Goal: Task Accomplishment & Management: Complete application form

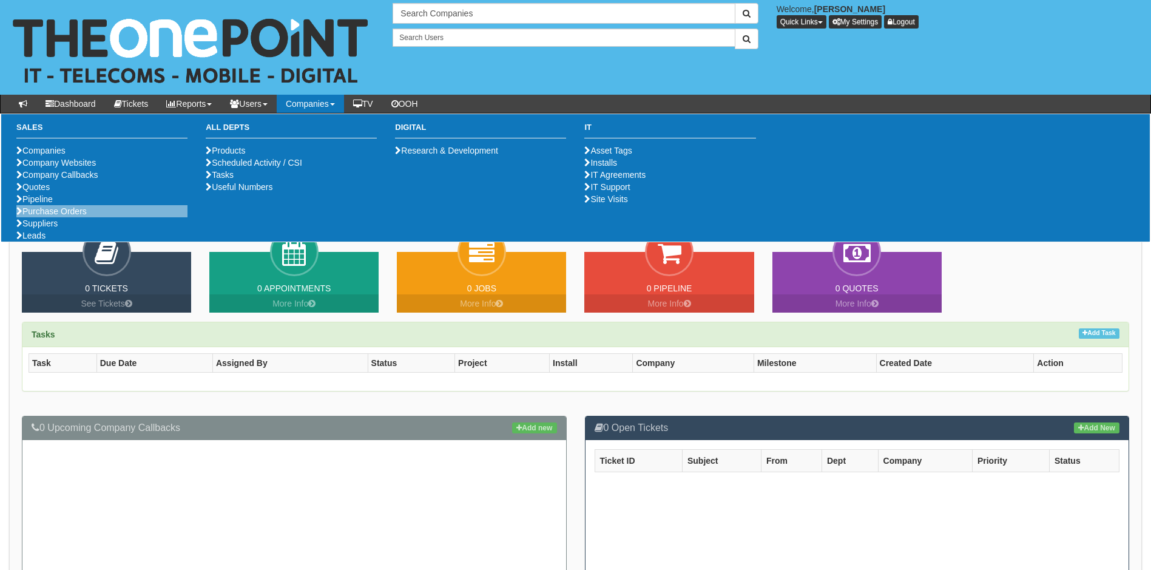
click at [68, 217] on li "Purchase Orders" at bounding box center [101, 211] width 171 height 12
click at [76, 216] on link "Purchase Orders" at bounding box center [51, 211] width 70 height 10
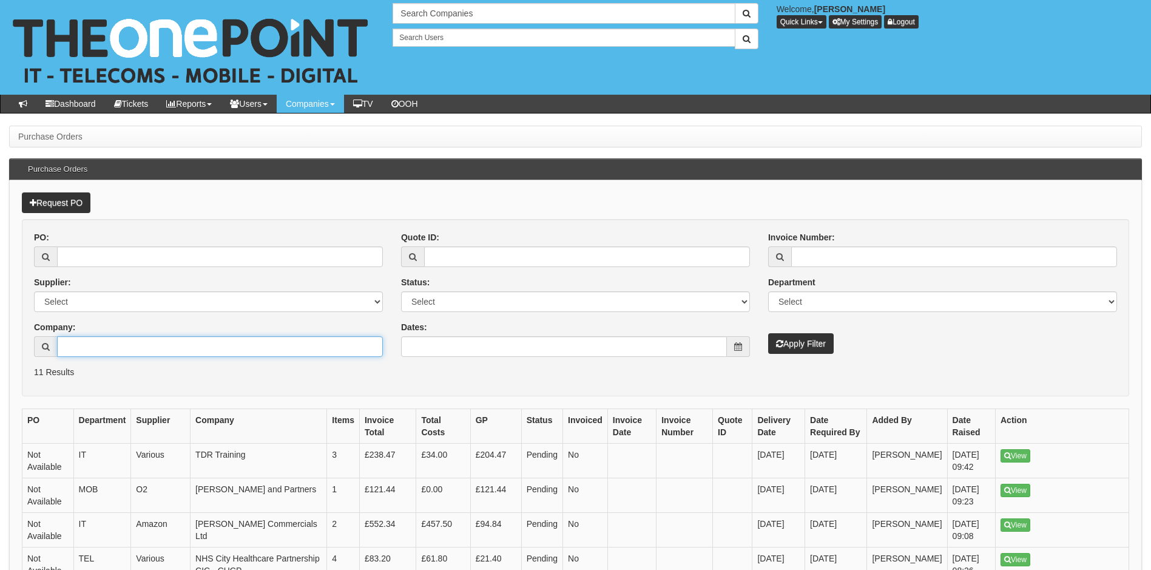
click at [107, 341] on input "Company:" at bounding box center [220, 346] width 326 height 21
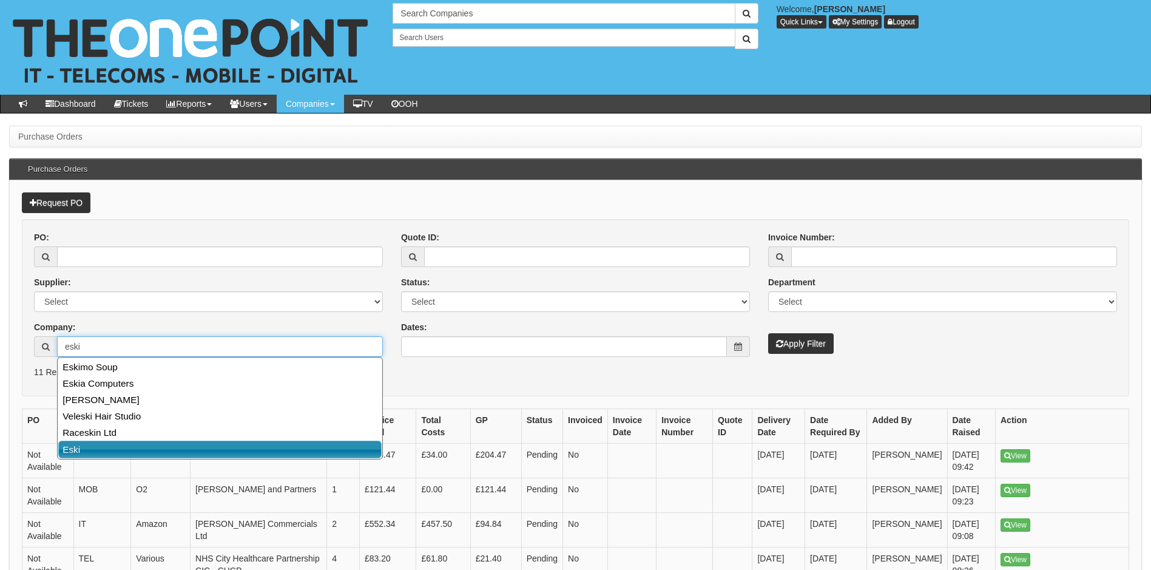
click at [109, 451] on link "Eski" at bounding box center [219, 450] width 323 height 18
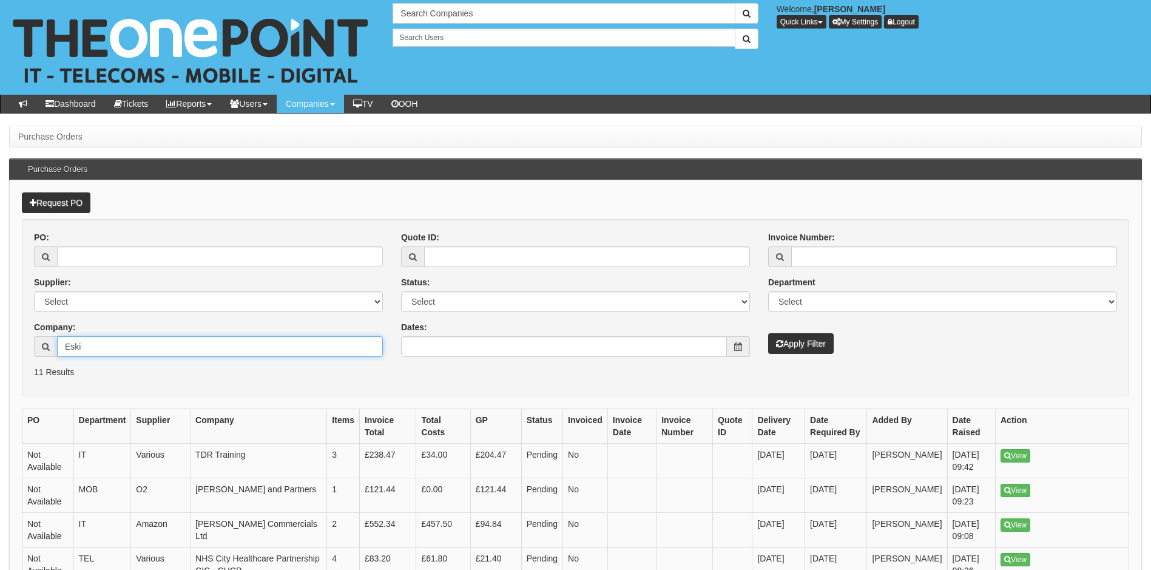
type input "Eski"
click at [814, 340] on button "Apply Filter" at bounding box center [801, 343] width 66 height 21
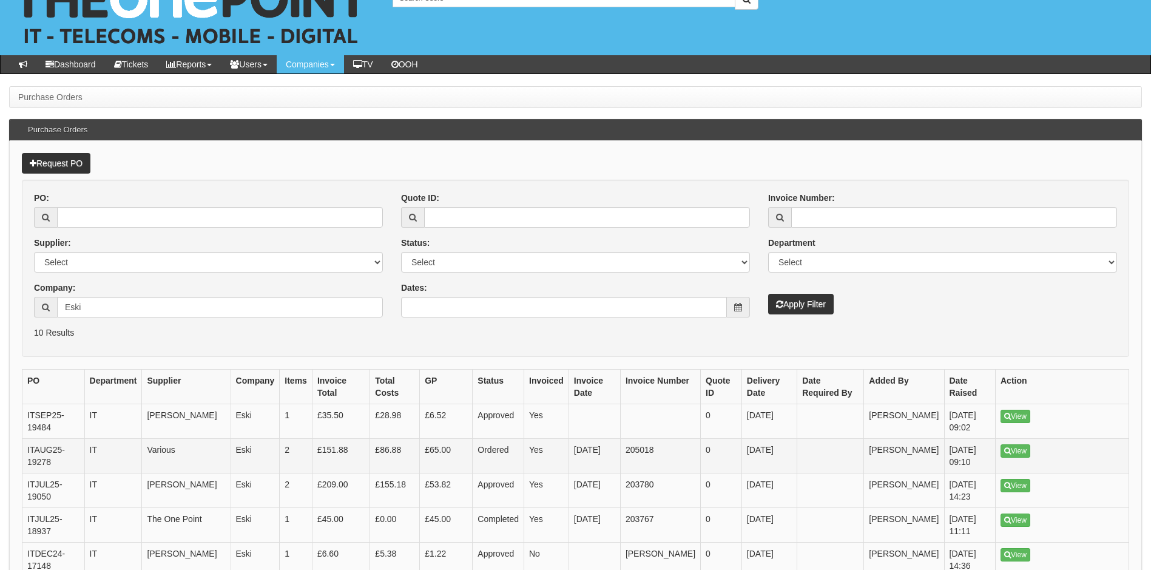
scroll to position [61, 0]
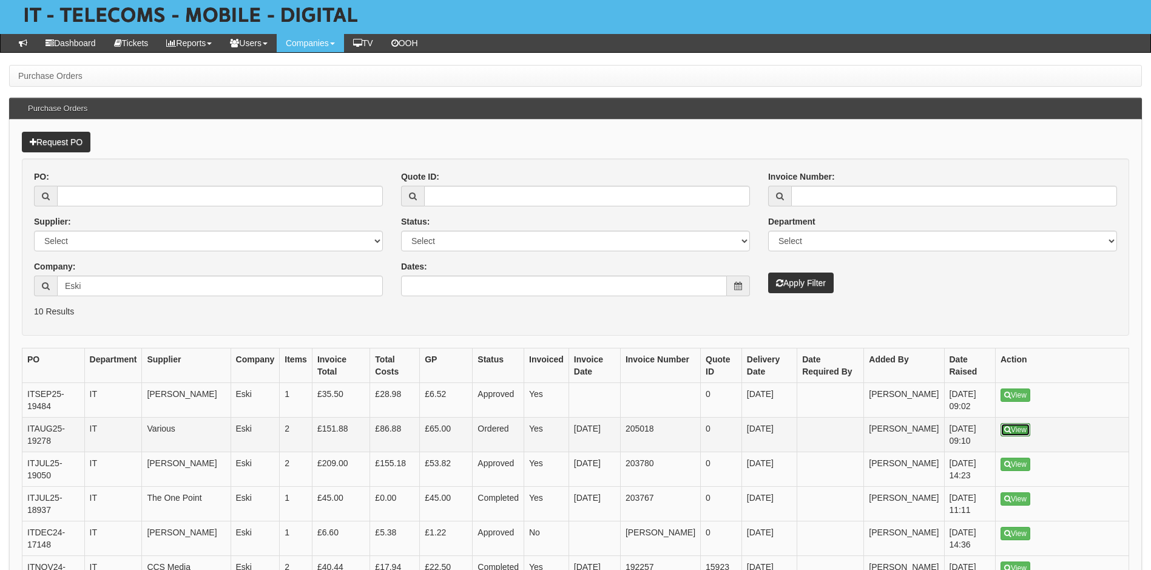
click at [1020, 425] on link "View" at bounding box center [1016, 429] width 30 height 13
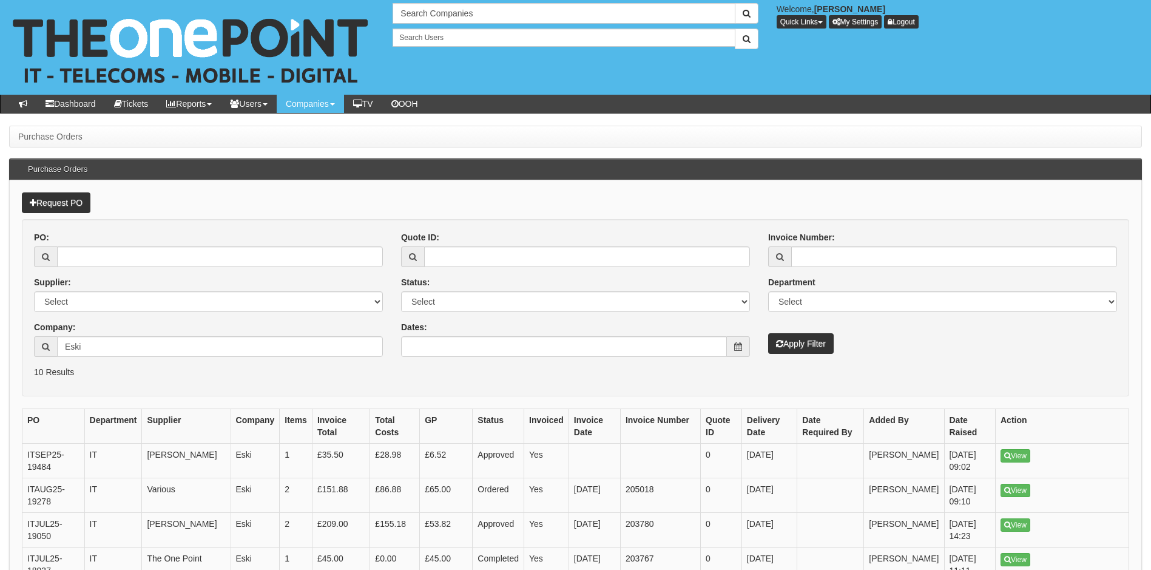
scroll to position [61, 0]
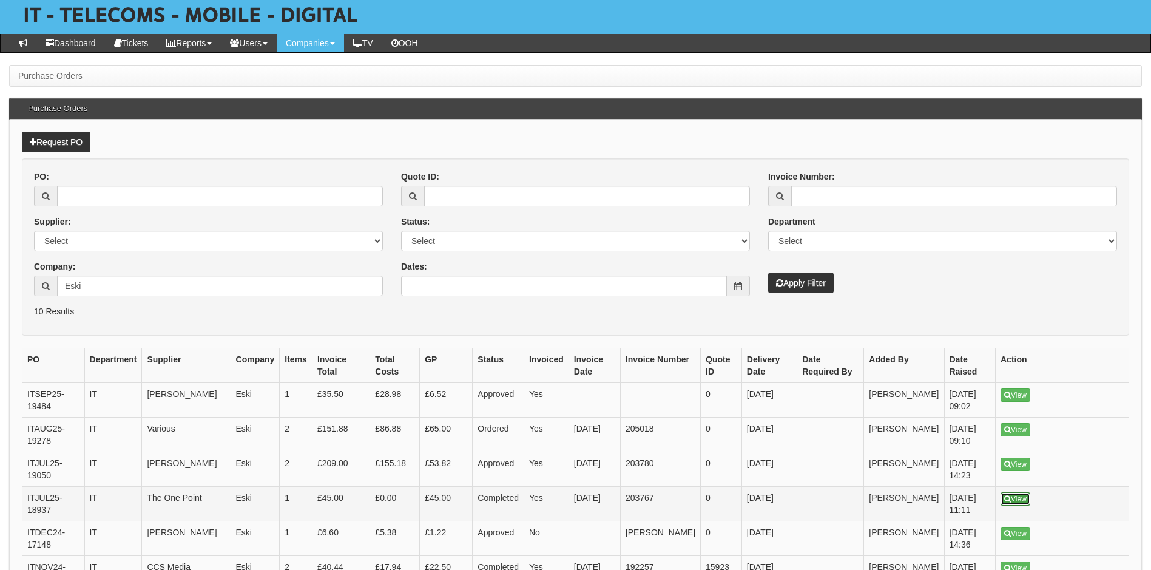
click at [1017, 501] on link "View" at bounding box center [1016, 498] width 30 height 13
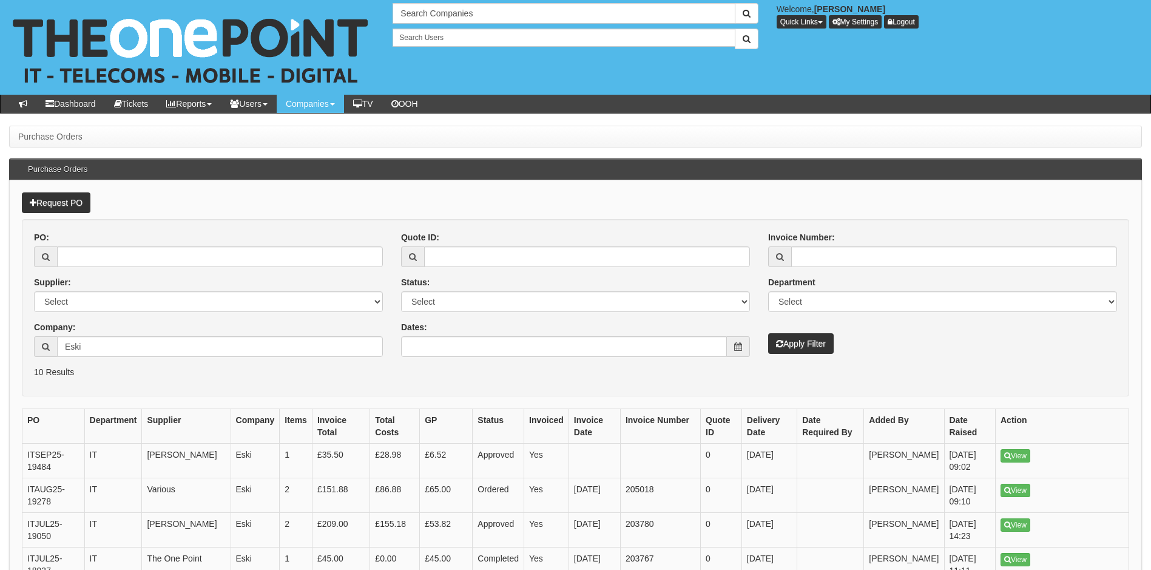
scroll to position [61, 0]
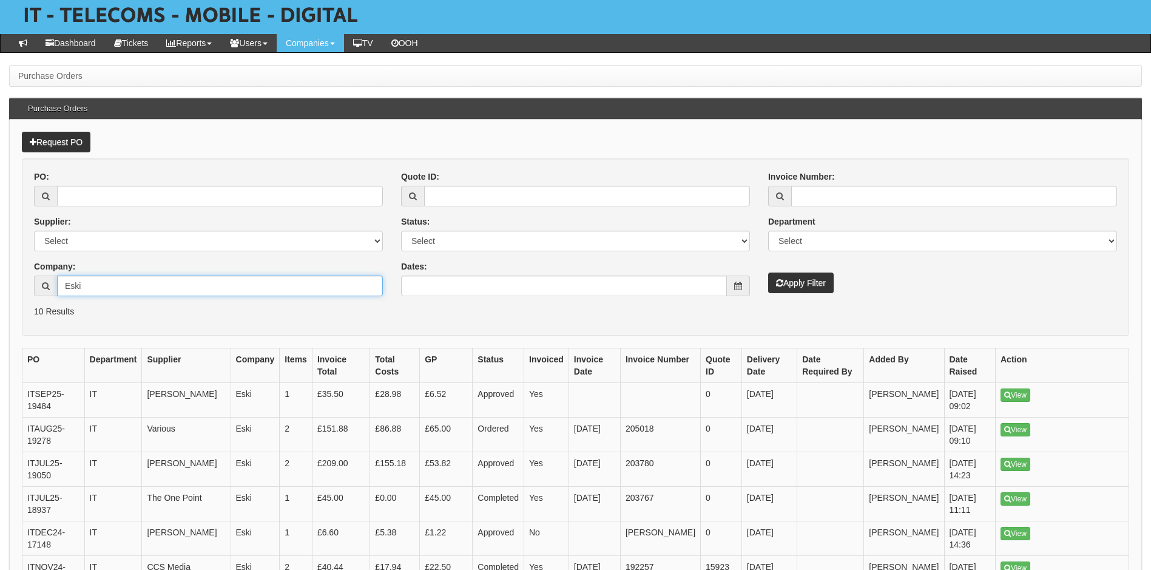
click at [217, 288] on input "Eski" at bounding box center [220, 286] width 326 height 21
click at [64, 138] on link "Request PO" at bounding box center [56, 142] width 69 height 21
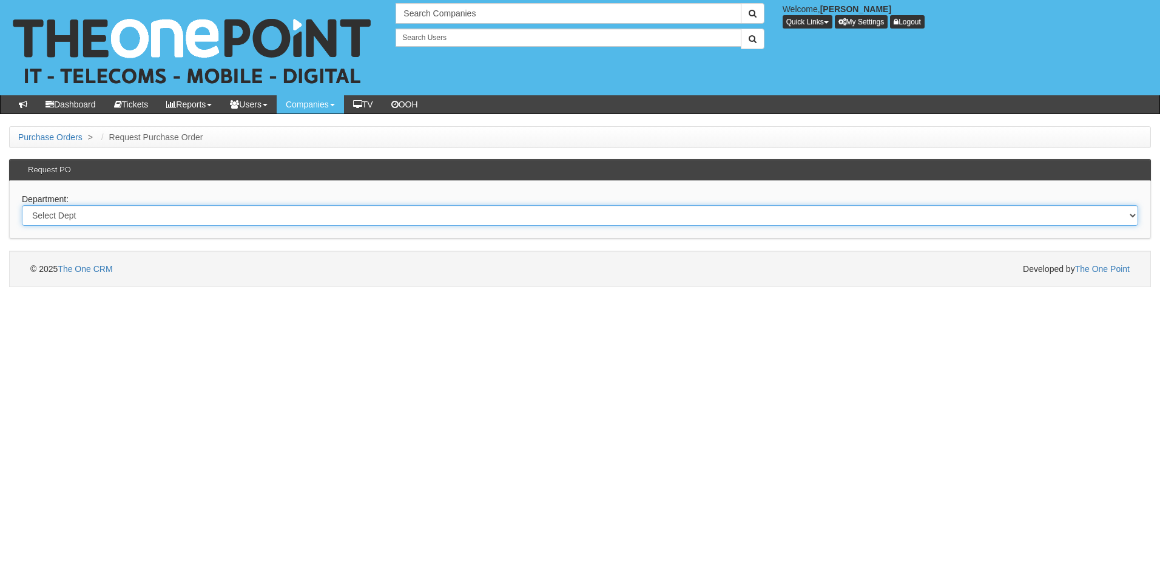
click at [114, 218] on select "Select Dept Digital Internal IT Mobiles Marketing Telecoms" at bounding box center [580, 215] width 1117 height 21
select select "?pipeID=&dept=IT"
click at [22, 205] on select "Select Dept Digital Internal IT Mobiles Marketing Telecoms" at bounding box center [580, 215] width 1117 height 21
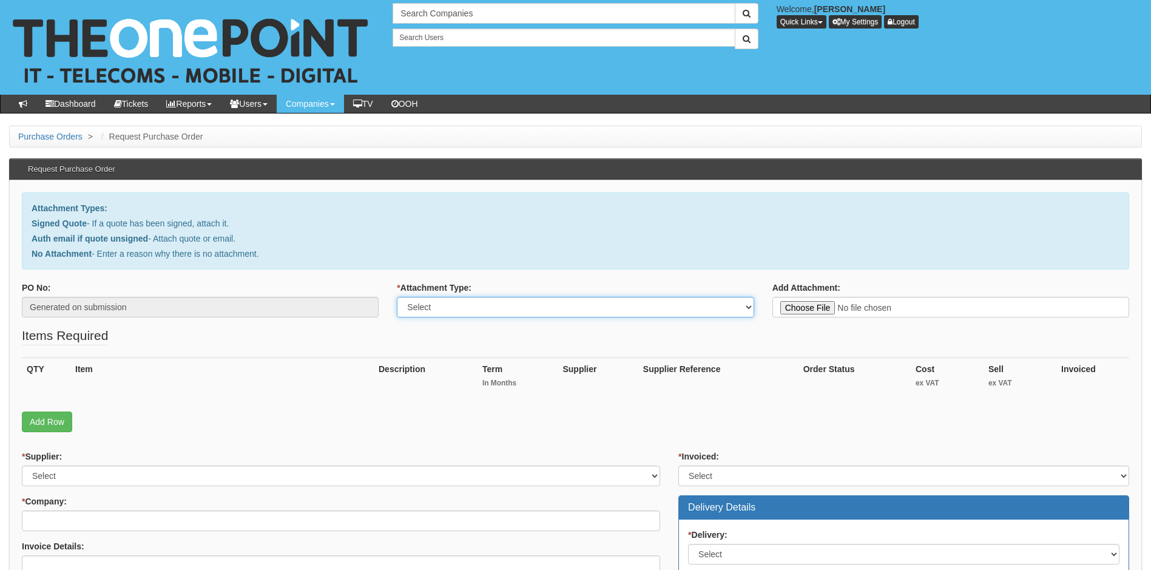
click at [510, 308] on select "Select Signed Quote Auth email with quote if unsigned No Attachment" at bounding box center [575, 307] width 357 height 21
select select "Signed Quote"
click at [397, 297] on select "Select Signed Quote Auth email with quote if unsigned No Attachment" at bounding box center [575, 307] width 357 height 21
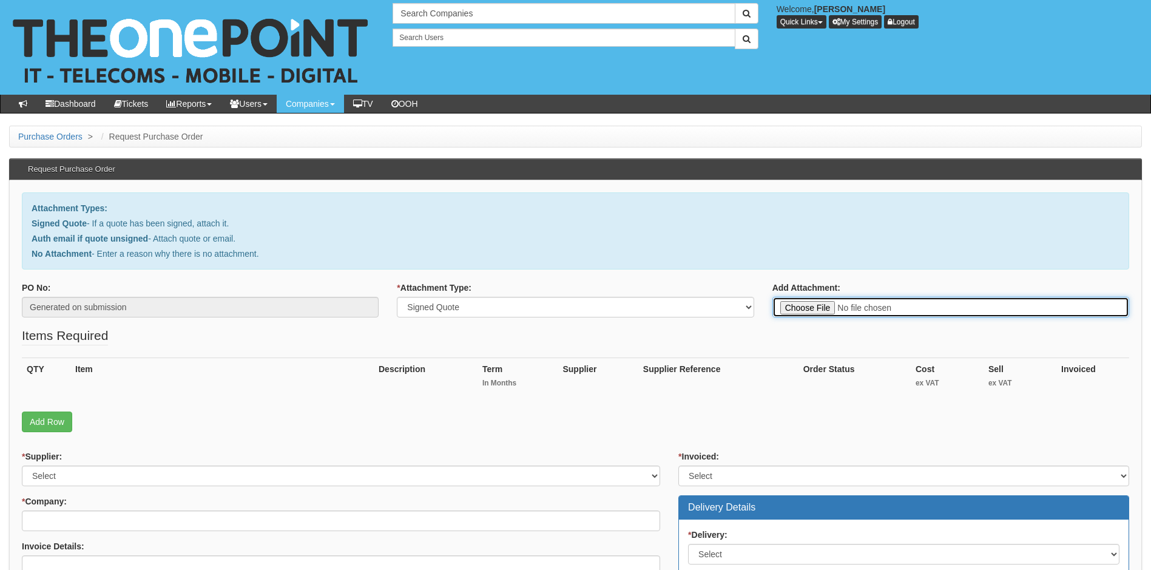
click at [808, 307] on input "Add Attachment:" at bounding box center [951, 307] width 357 height 21
type input "C:\fakepath\Auntie Annes UK & Ireland - New Office 365 E3 Licence.pdf"
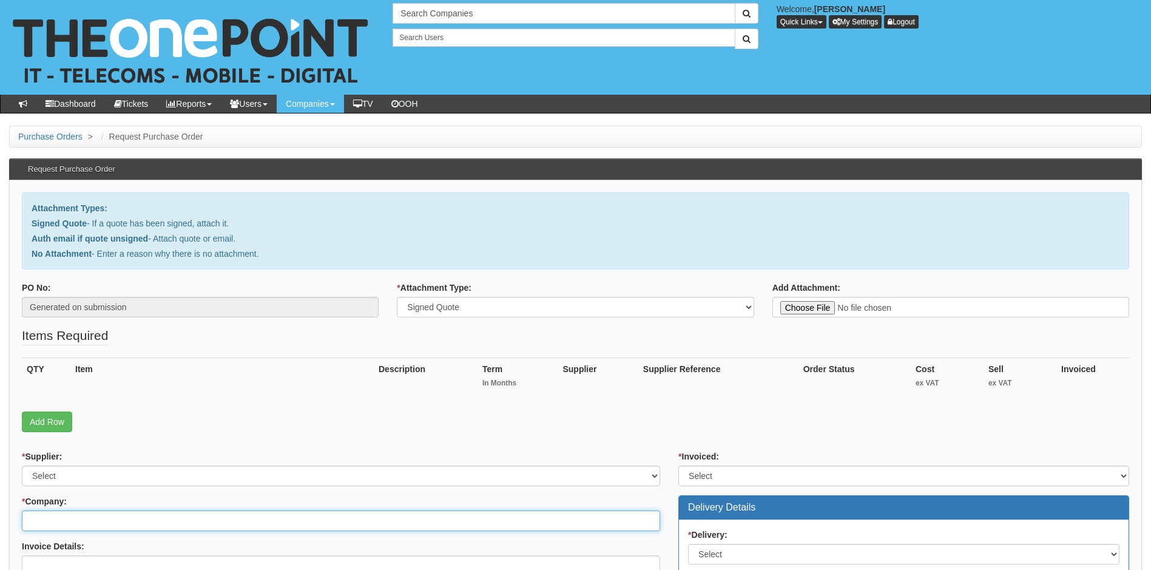
click at [73, 520] on input "* Company:" at bounding box center [341, 520] width 638 height 21
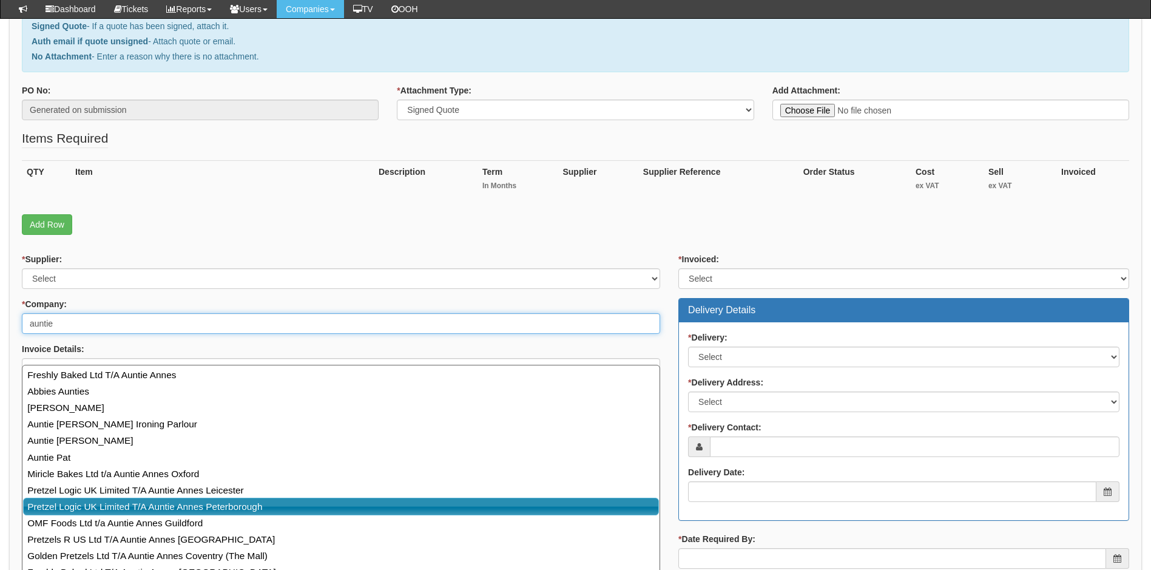
scroll to position [182, 0]
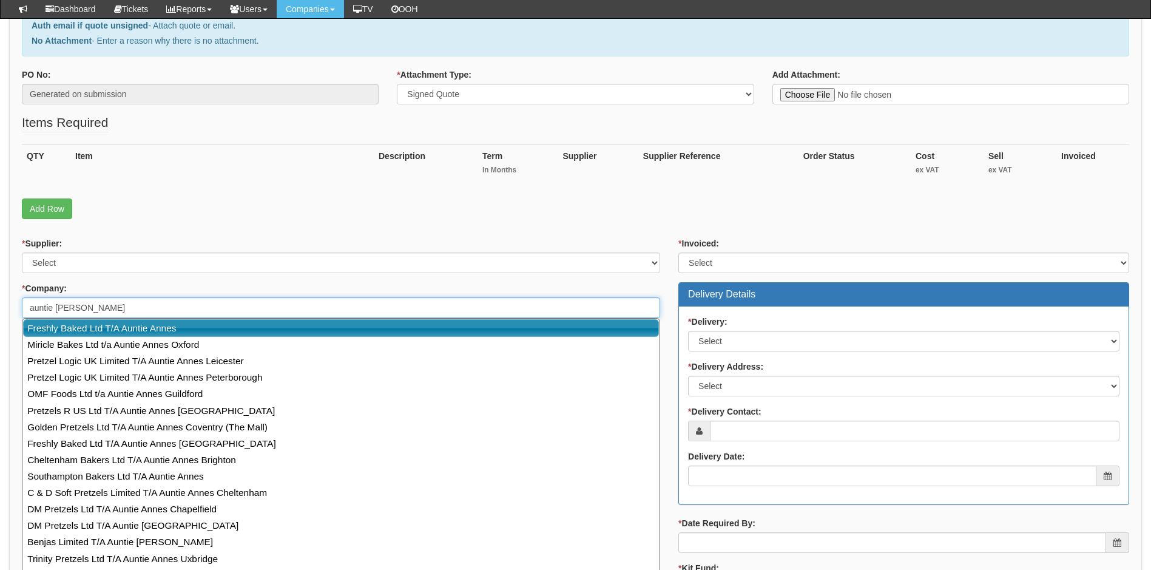
click at [137, 327] on link "Freshly Baked Ltd T/A Auntie Annes" at bounding box center [341, 328] width 636 height 18
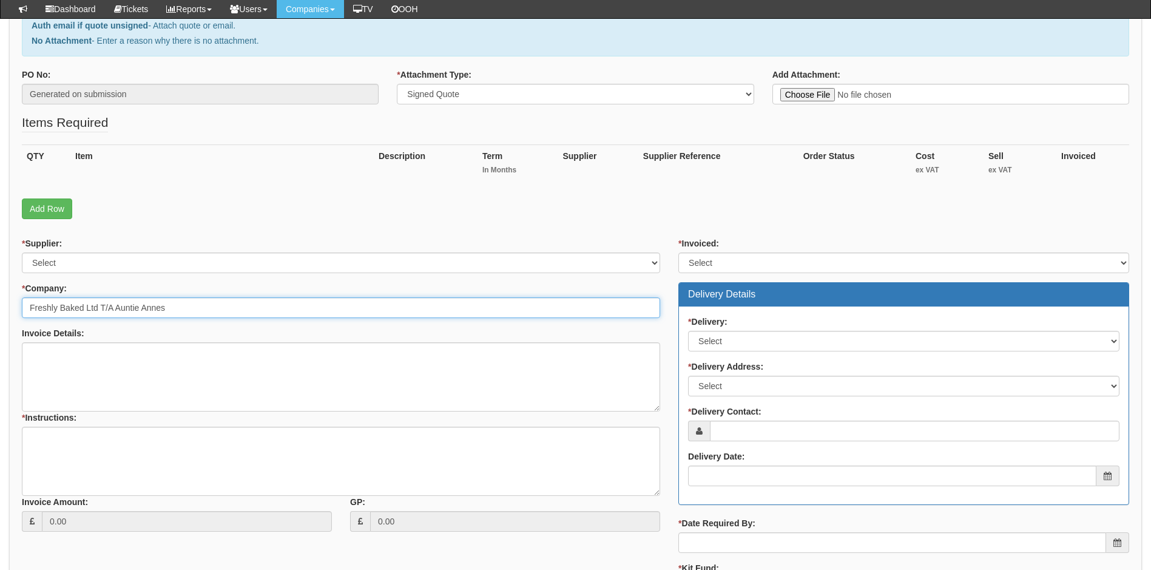
type input "Freshly Baked Ltd T/A Auntie Annes"
click at [239, 269] on select "Select 123 REG.co.uk 1Password 3 4Gon AA Jones Electric Ltd Abzorb Access Group…" at bounding box center [341, 262] width 638 height 21
select select "291"
click at [22, 252] on select "Select 123 REG.co.uk 1Password 3 4Gon AA Jones Electric Ltd Abzorb Access Group…" at bounding box center [341, 262] width 638 height 21
click at [746, 258] on select "Select Yes No N/A STB (part of order)" at bounding box center [904, 262] width 451 height 21
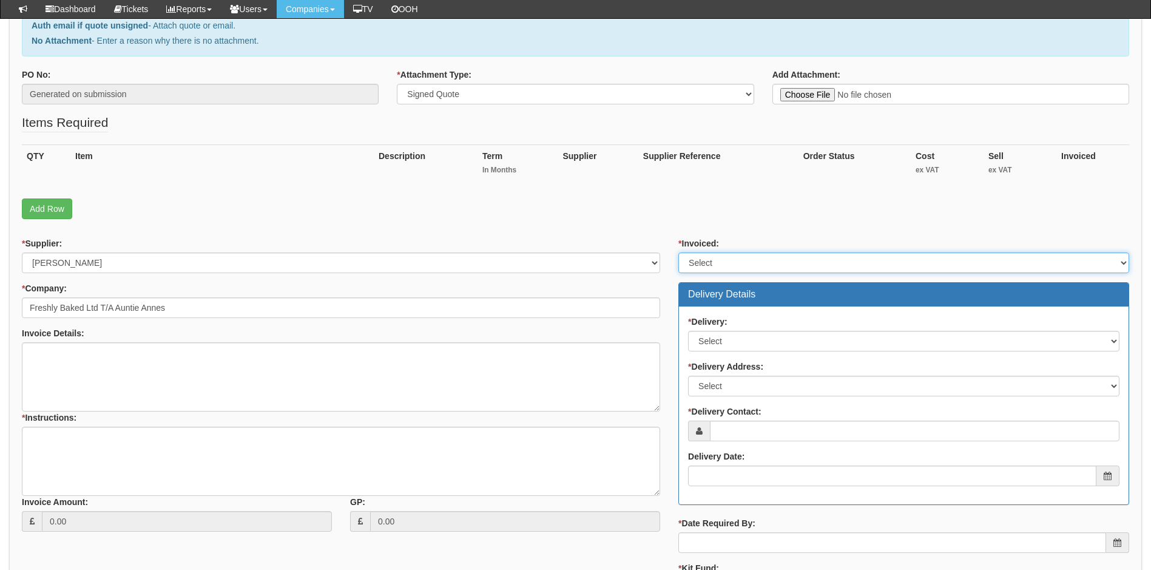
select select "1"
click at [679, 252] on select "Select Yes No N/A STB (part of order)" at bounding box center [904, 262] width 451 height 21
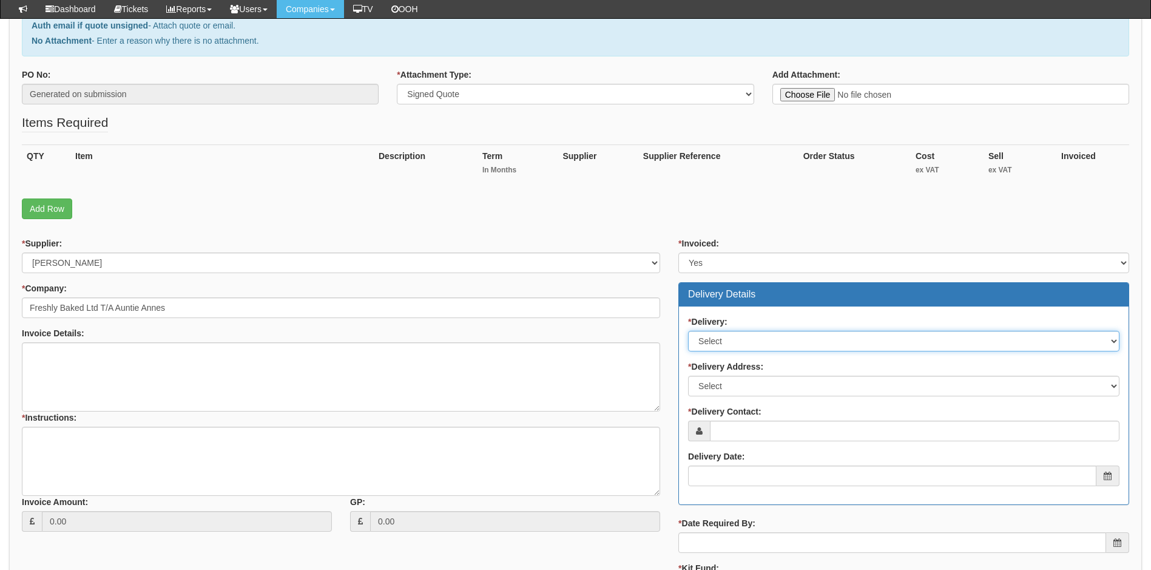
click at [745, 343] on select "Select No Not Applicable Yes" at bounding box center [904, 341] width 432 height 21
select select "3"
click at [688, 331] on select "Select No Not Applicable Yes" at bounding box center [904, 341] width 432 height 21
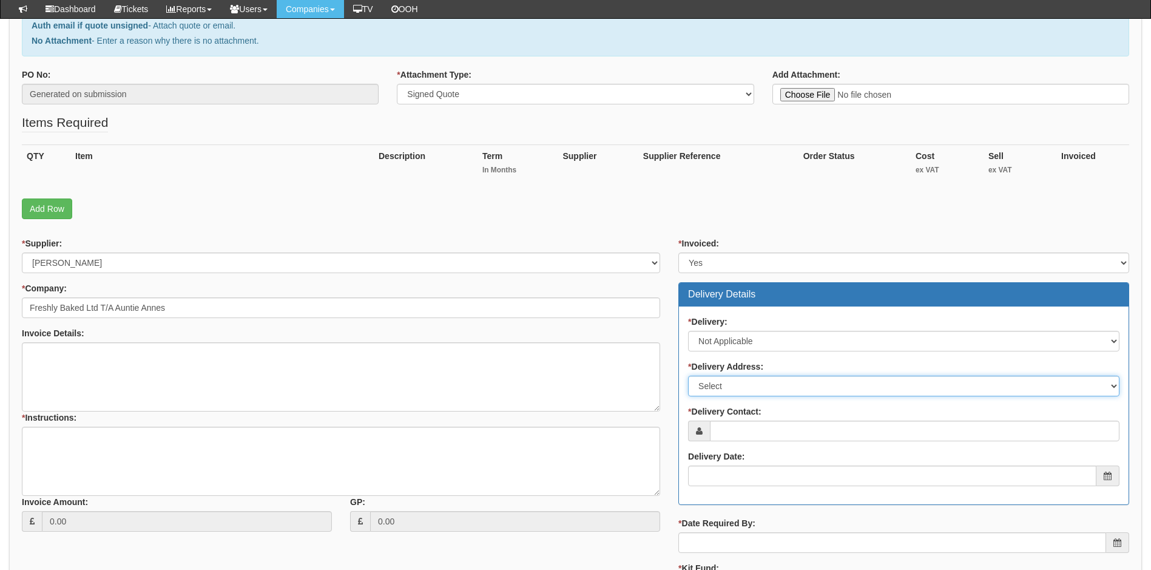
click at [762, 390] on select "Select Not Applicable Main Address - HP5 1SD Pretzel Logic UK Limited T/A Aunti…" at bounding box center [904, 386] width 432 height 21
select select "N/A"
click at [688, 376] on select "Select Not Applicable Main Address - HP5 1SD Pretzel Logic UK Limited T/A Aunti…" at bounding box center [904, 386] width 432 height 21
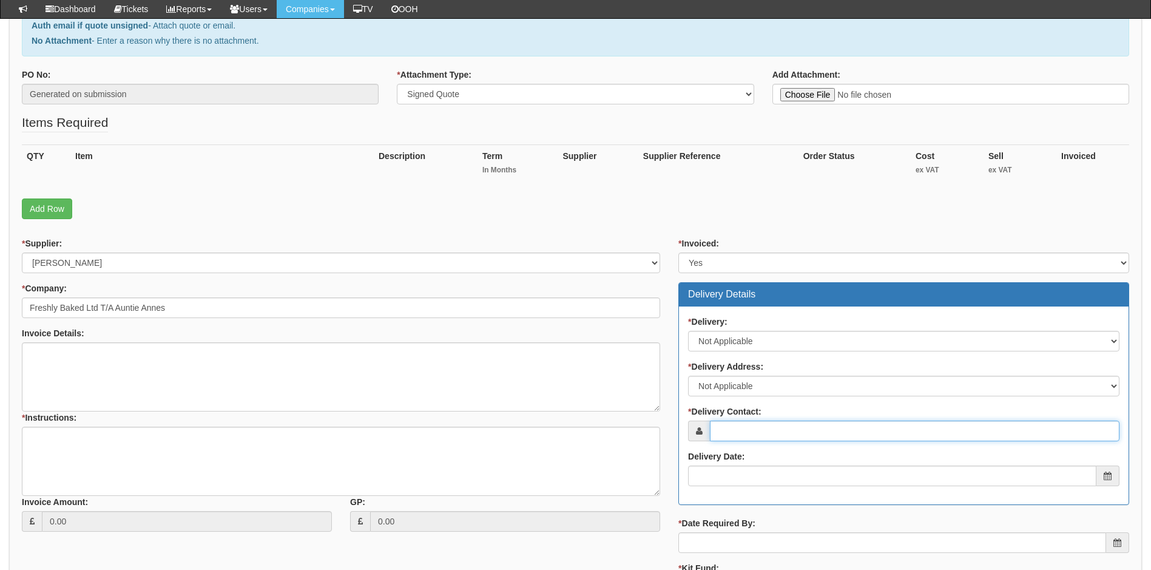
click at [743, 432] on input "* Delivery Contact:" at bounding box center [915, 431] width 410 height 21
click at [781, 431] on input "* Delivery Contact:" at bounding box center [915, 431] width 410 height 21
paste input "julie@auntieannes.co.uk"
type input "julie@auntieannes.co.uk"
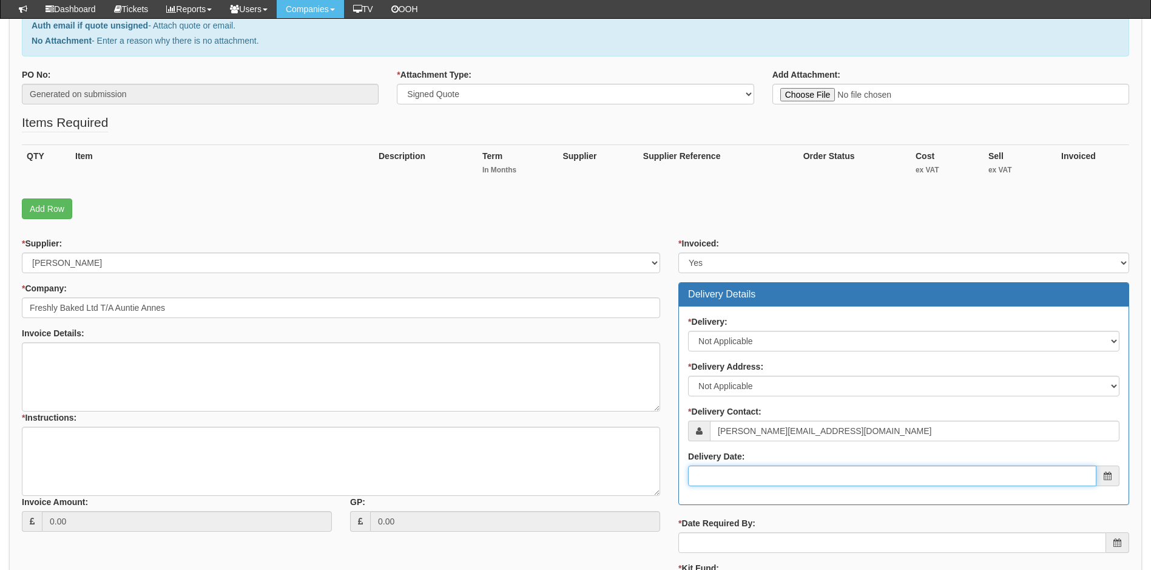
click at [778, 478] on input "Delivery Date:" at bounding box center [892, 476] width 408 height 21
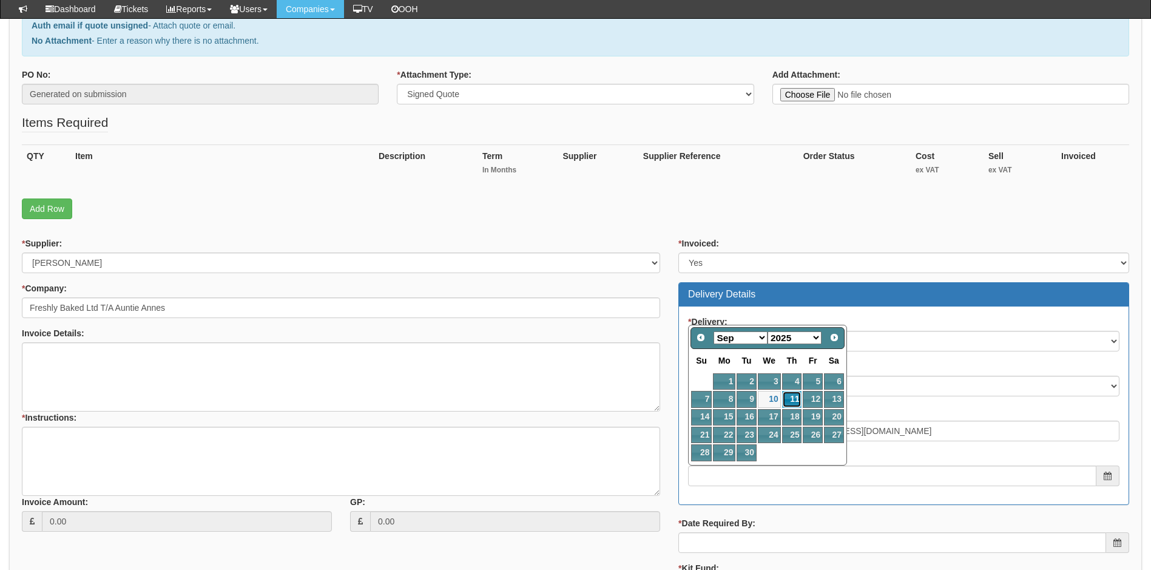
drag, startPoint x: 797, startPoint y: 393, endPoint x: 797, endPoint y: 401, distance: 7.3
click at [797, 393] on link "11" at bounding box center [792, 399] width 20 height 16
type input "2025-09-11"
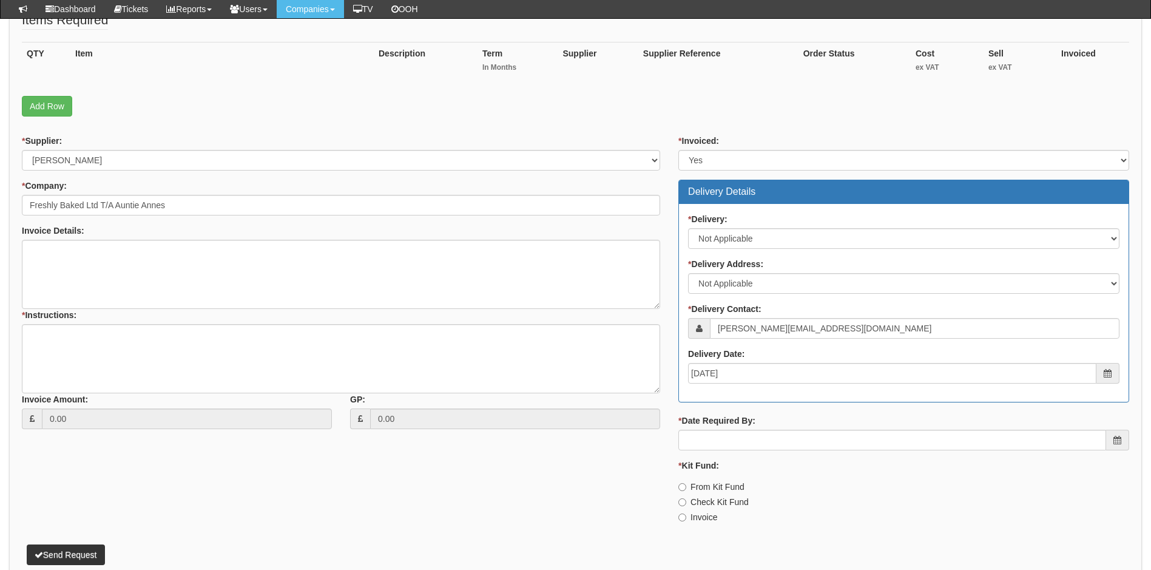
scroll to position [303, 0]
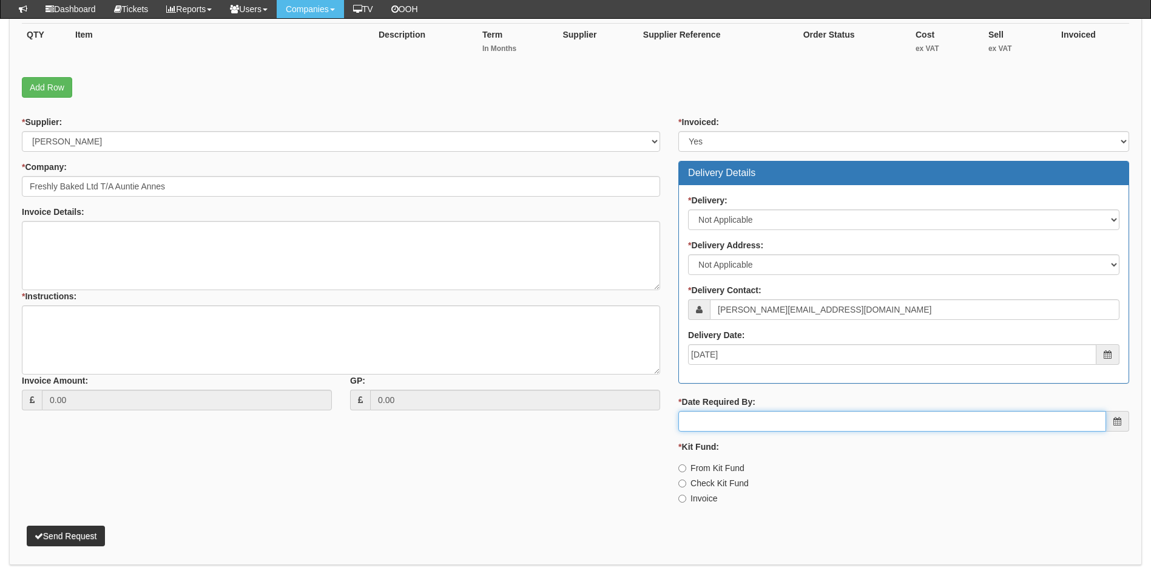
click at [770, 421] on input "* Date Required By:" at bounding box center [893, 421] width 428 height 21
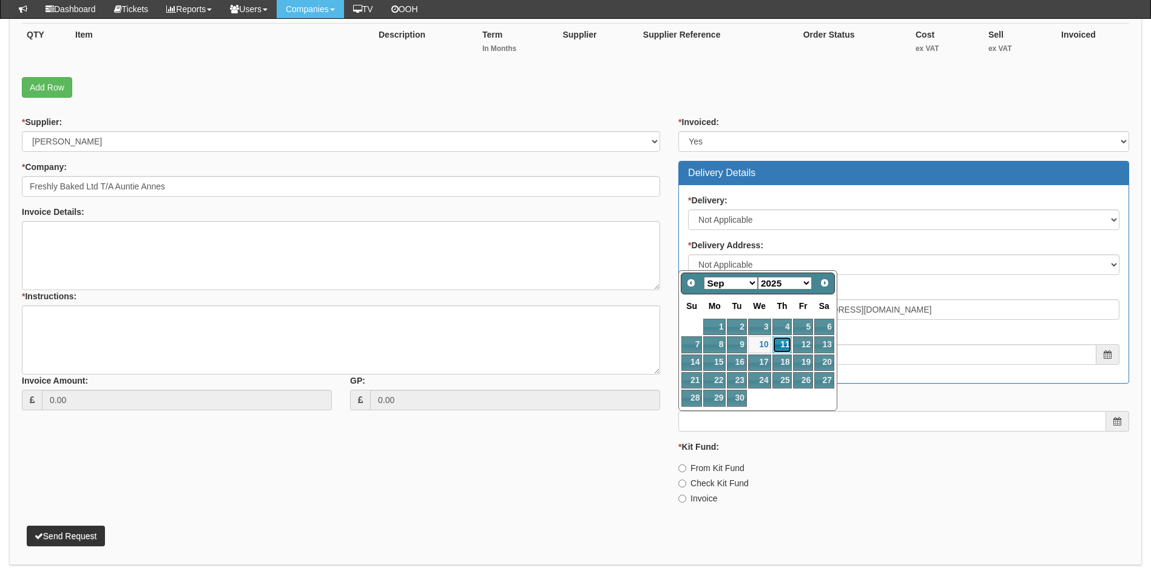
click at [785, 342] on link "11" at bounding box center [783, 344] width 20 height 16
type input "2025-09-11"
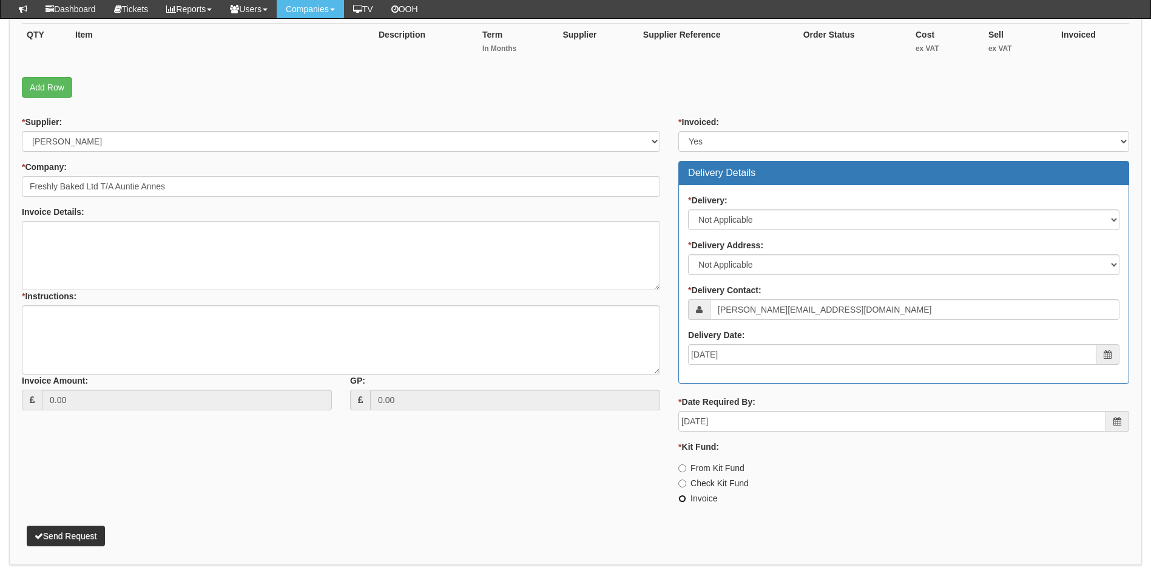
click at [686, 497] on input "Invoice" at bounding box center [683, 499] width 8 height 8
radio input "true"
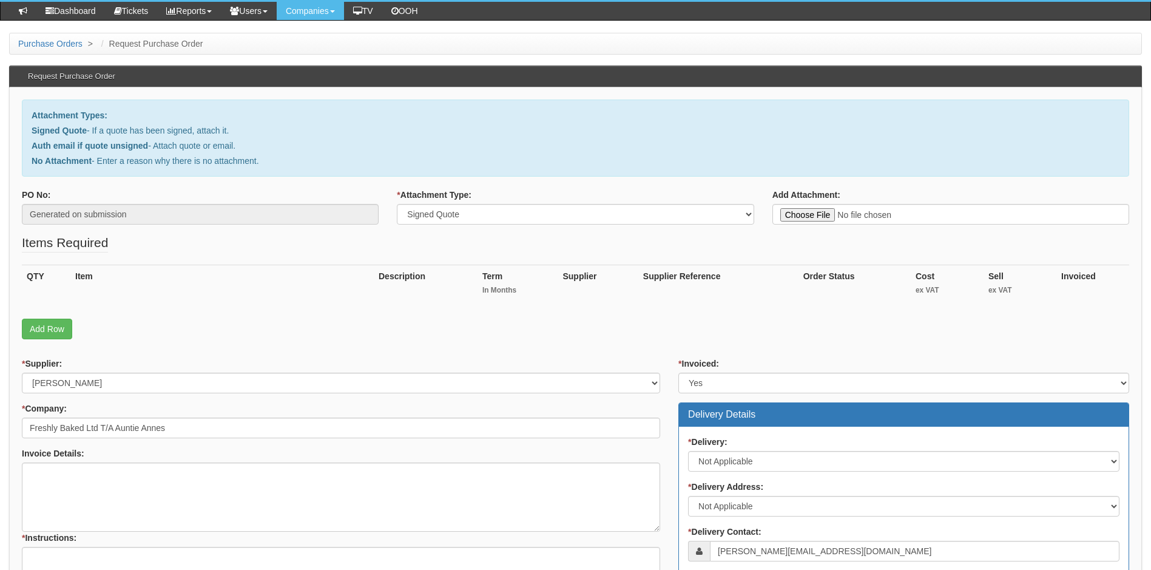
scroll to position [61, 0]
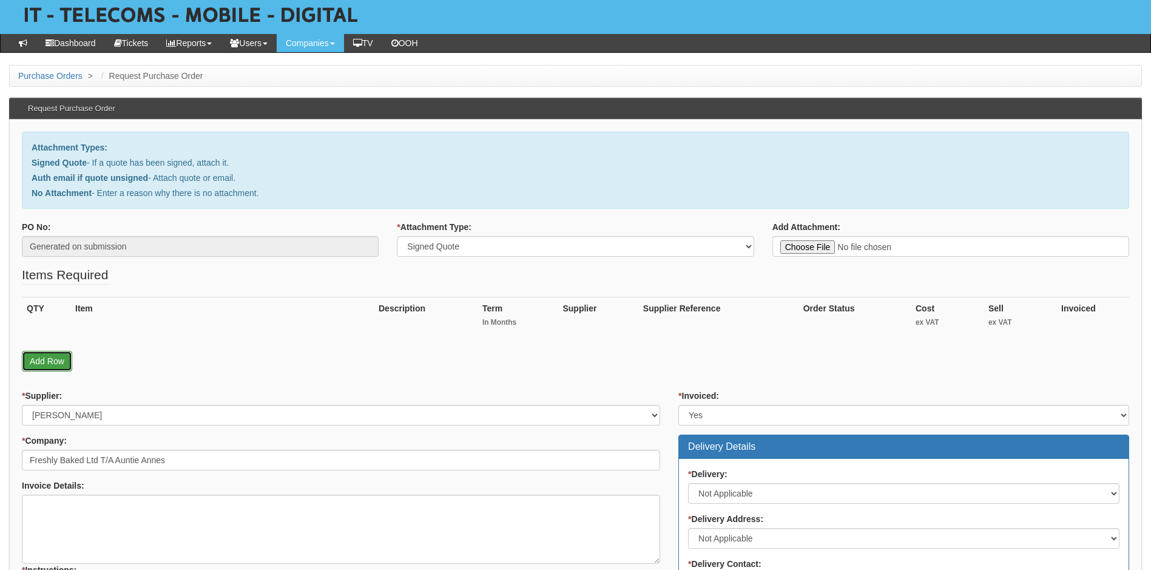
click at [41, 360] on link "Add Row" at bounding box center [47, 361] width 50 height 21
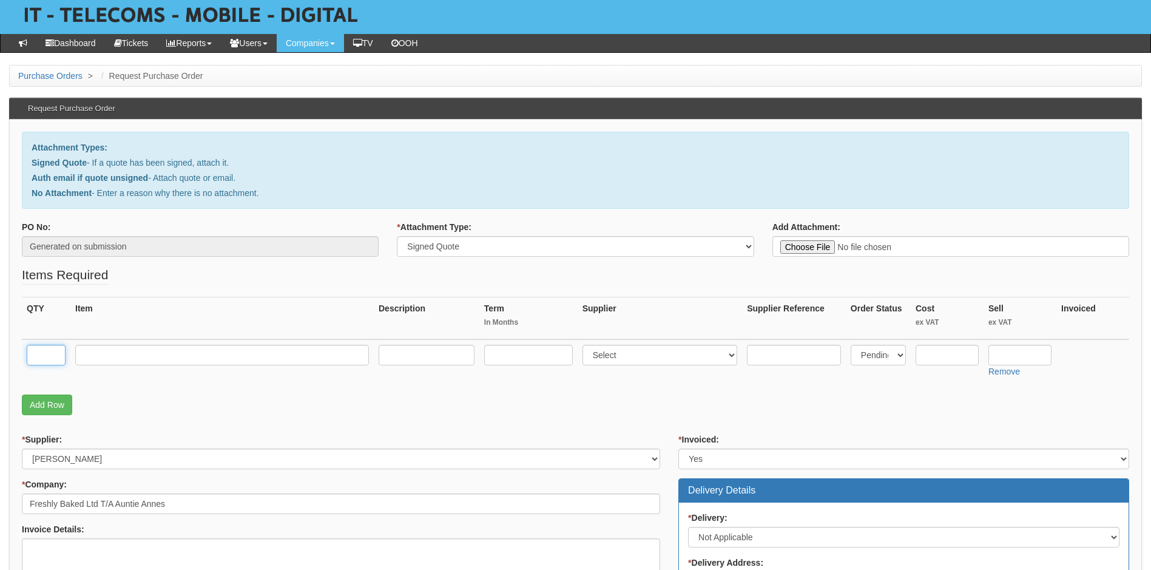
click at [41, 357] on input "text" at bounding box center [46, 355] width 39 height 21
type input "1"
click at [103, 360] on input "text" at bounding box center [222, 355] width 294 height 21
type input "M365 Office E3"
type input "12"
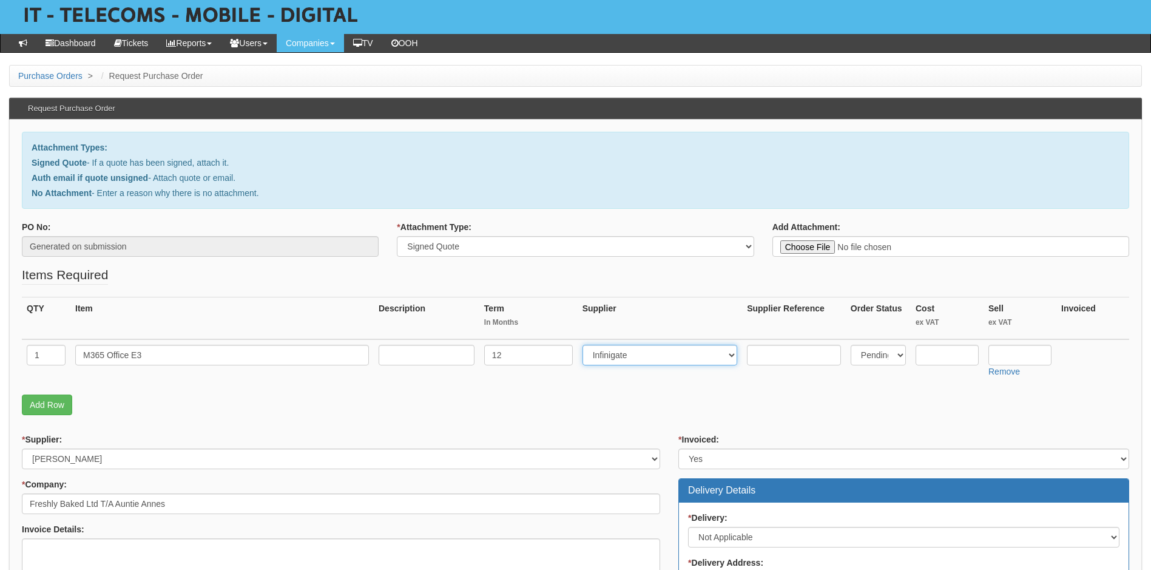
select select "291"
type input "20.60"
click at [947, 355] on input "text" at bounding box center [947, 355] width 63 height 21
type input "16.81"
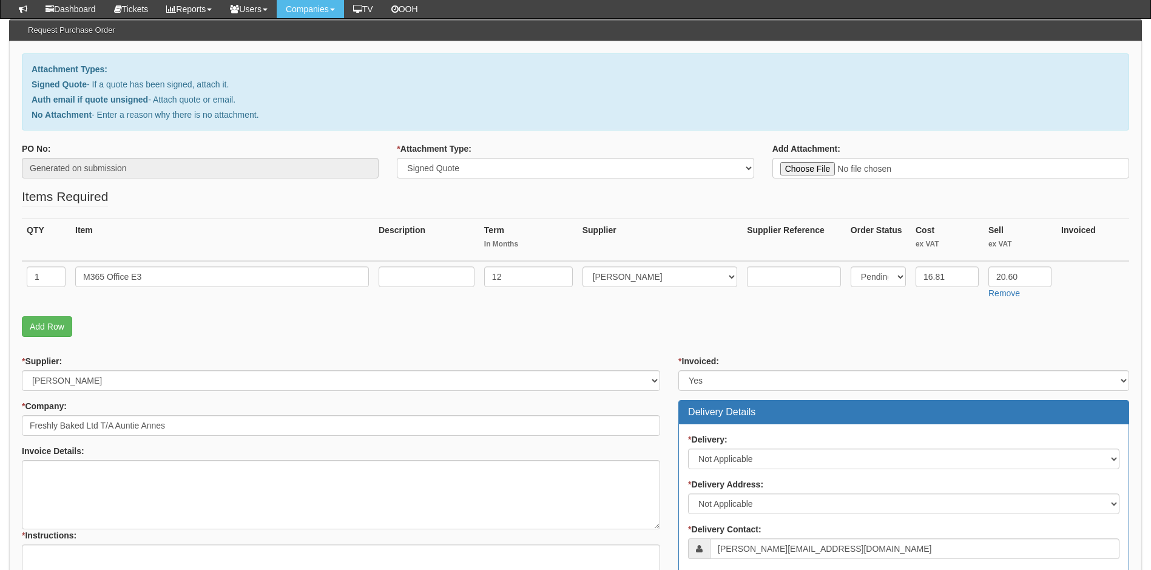
scroll to position [243, 0]
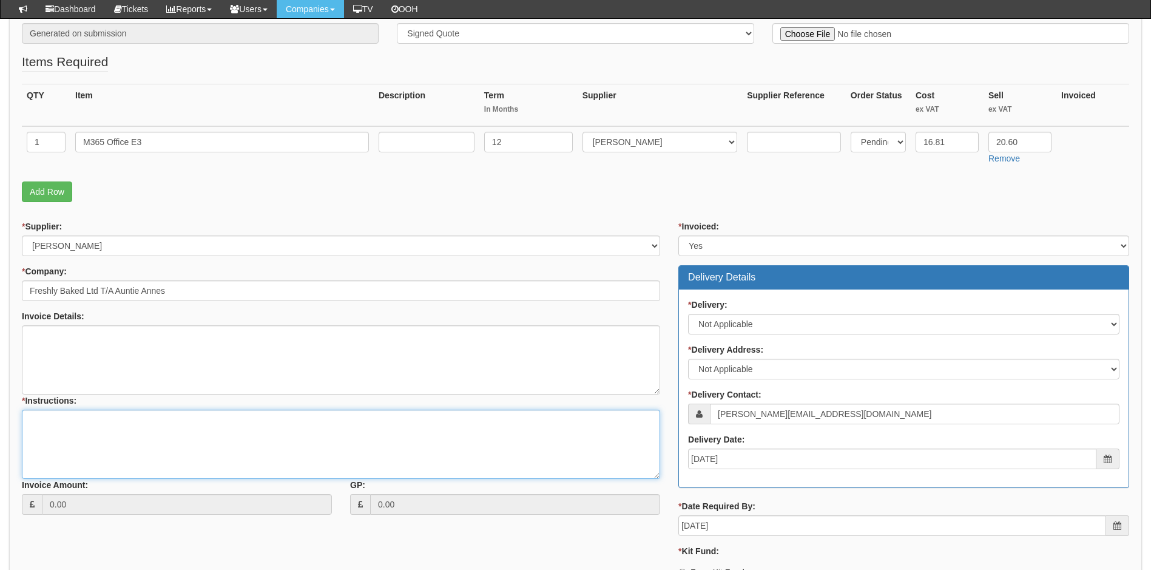
click at [49, 419] on textarea "* Instructions:" at bounding box center [341, 444] width 638 height 69
click at [138, 423] on textarea "Linked to ticket" at bounding box center [341, 444] width 638 height 69
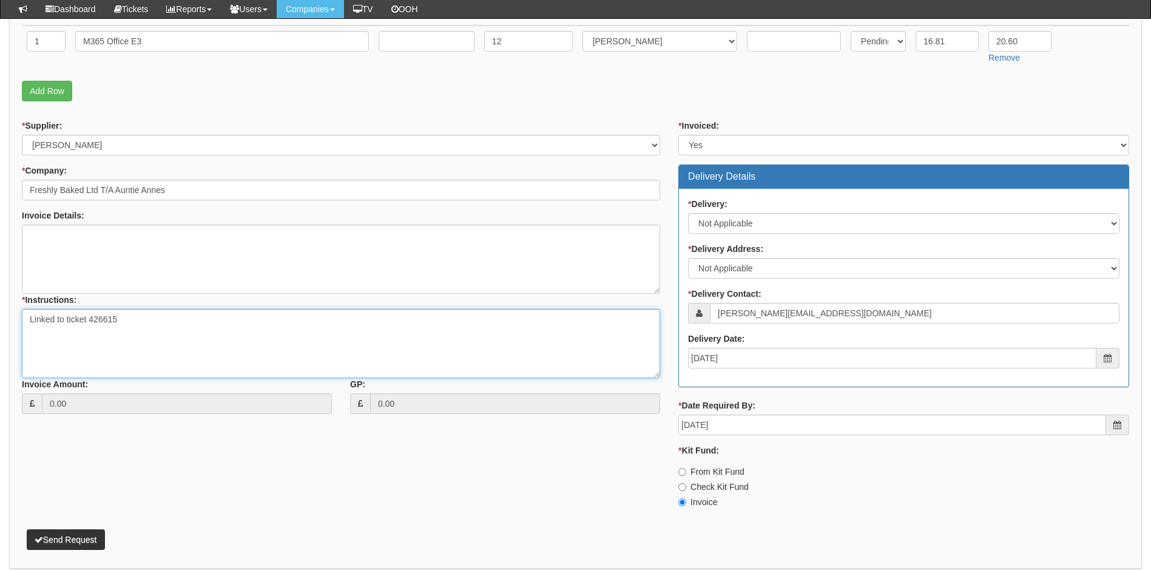
scroll to position [391, 0]
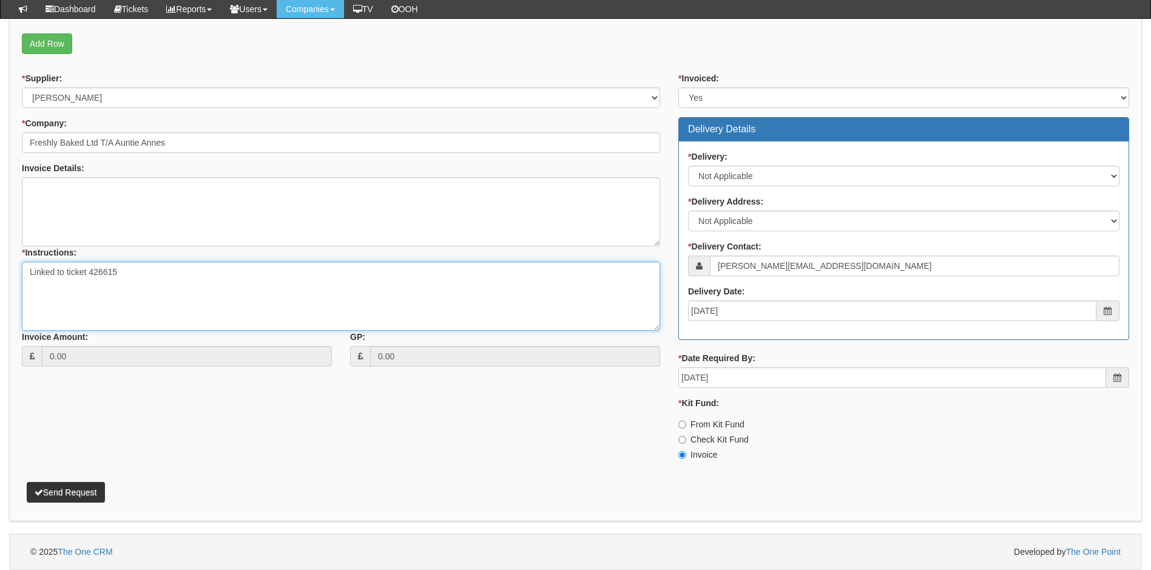
type textarea "Linked to ticket 426615"
click at [73, 492] on button "Send Request" at bounding box center [66, 492] width 78 height 21
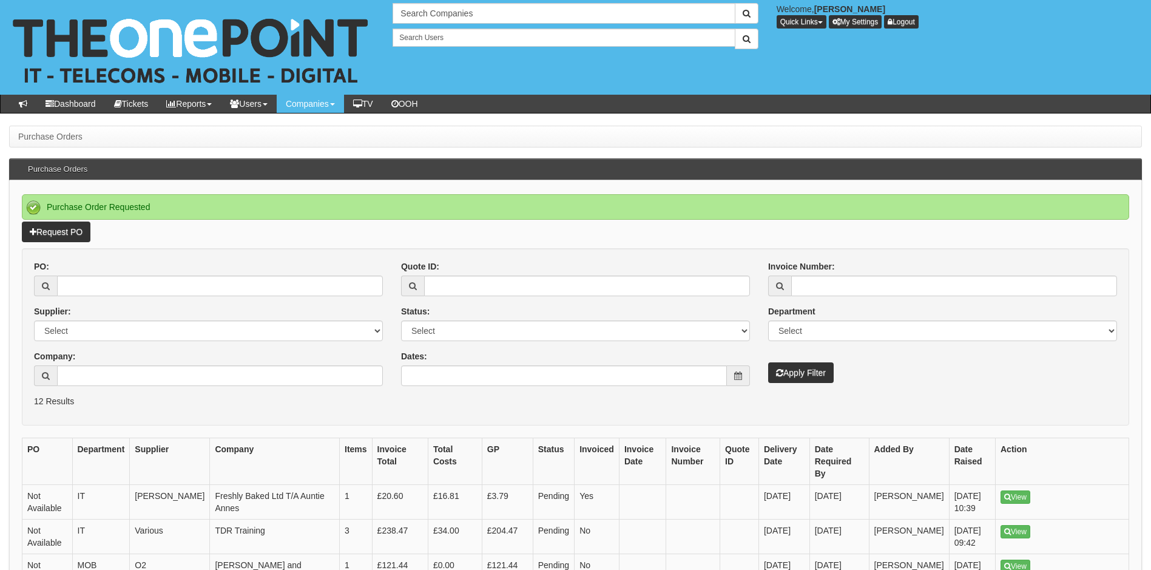
click at [901, 380] on div "Invoice Number: Department Select Mobiles IT Telecoms Marketing Digital Interna…" at bounding box center [942, 321] width 367 height 123
